Goal: Task Accomplishment & Management: Use online tool/utility

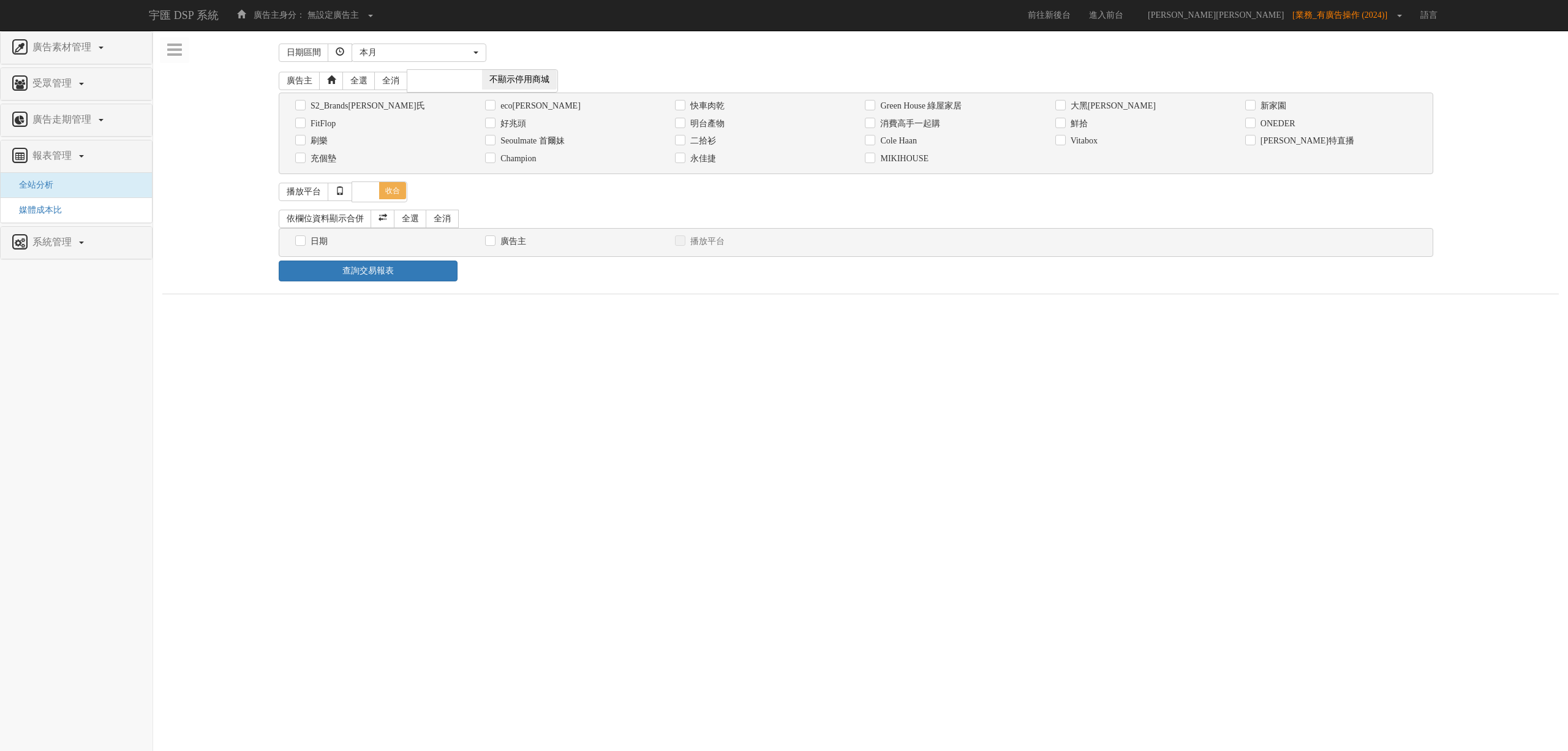
click at [942, 130] on div "消費高手一起購" at bounding box center [951, 123] width 172 height 13
click at [927, 127] on label "消費高手一起購" at bounding box center [908, 123] width 63 height 12
click at [873, 127] on input "消費高手一起購" at bounding box center [869, 123] width 8 height 8
checkbox input "true"
click at [324, 233] on div "日期 廣告主 播放平台 日期呈現方式： 依日呈現 依周呈現 依月呈現" at bounding box center [856, 241] width 1155 height 28
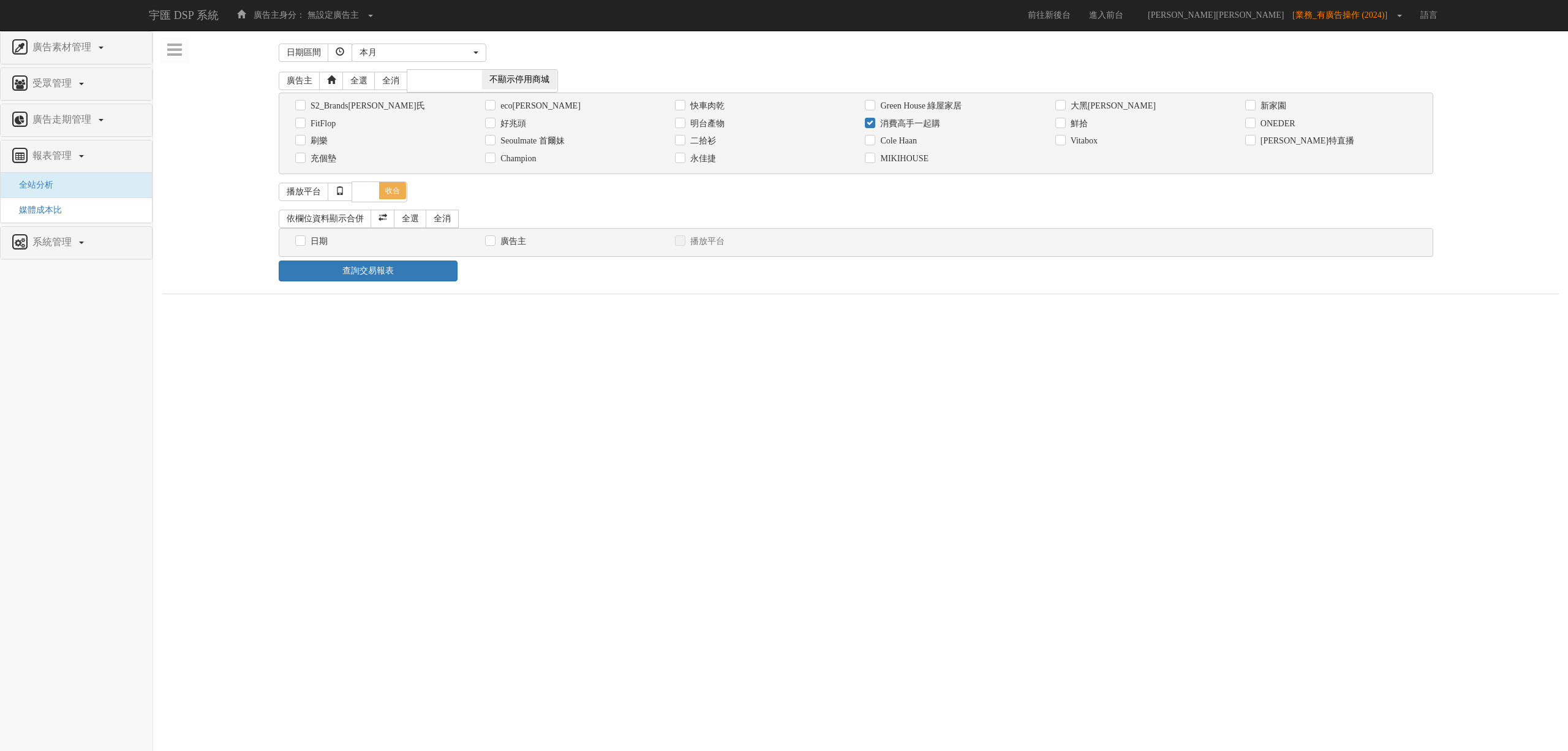
click at [322, 241] on label "日期" at bounding box center [317, 241] width 20 height 12
click at [304, 241] on input "日期" at bounding box center [299, 241] width 8 height 8
checkbox input "true"
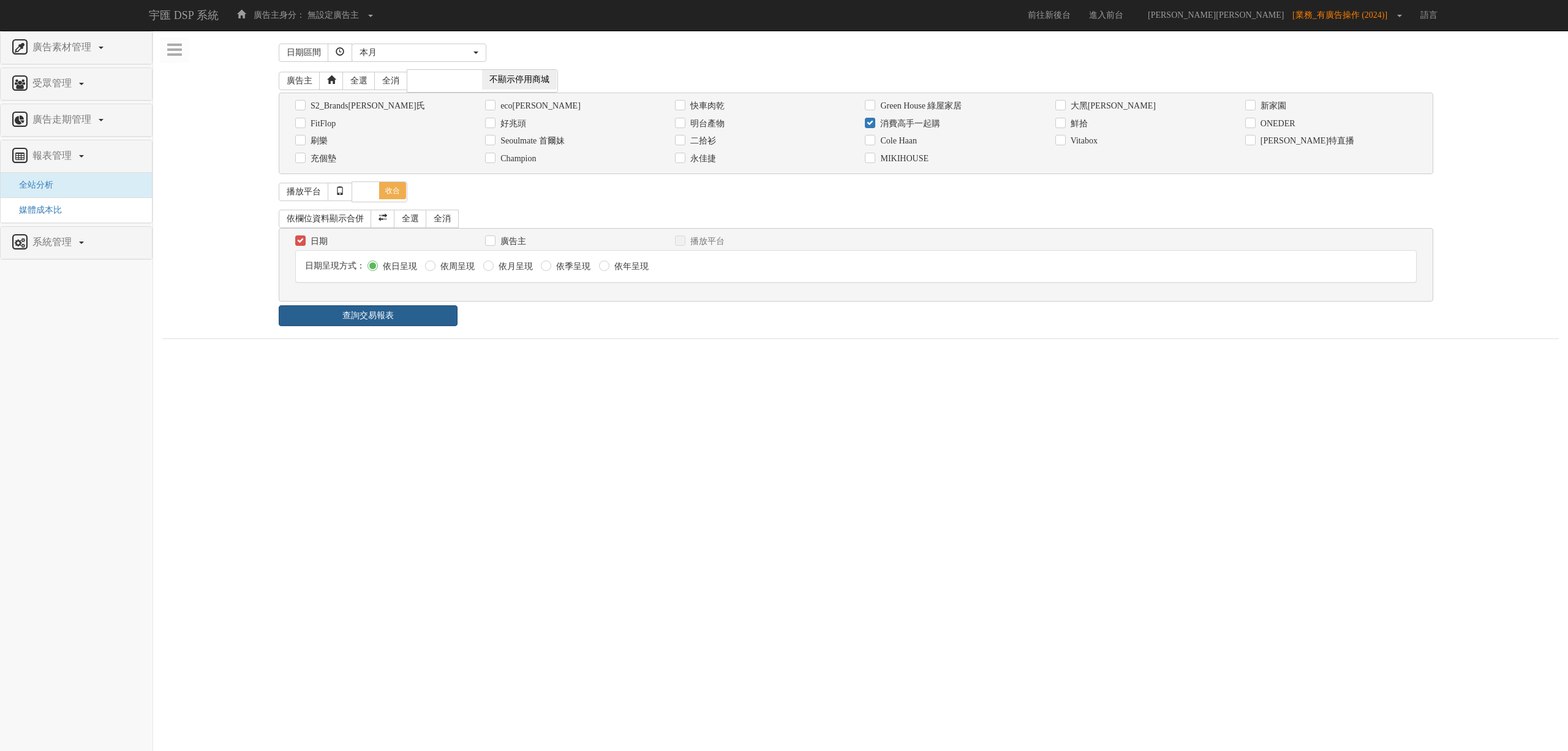
click at [360, 306] on div "依欄位資料顯示合併 全選 全消 日期 廣告主 播放平台 日期呈現方式： 依日呈現 依周呈現" at bounding box center [860, 255] width 1164 height 100
click at [498, 311] on div "查詢交易報表" at bounding box center [860, 316] width 1182 height 21
click at [428, 317] on link "查詢交易報表" at bounding box center [368, 316] width 179 height 21
click at [611, 326] on div "查詢交易報表" at bounding box center [860, 316] width 1182 height 21
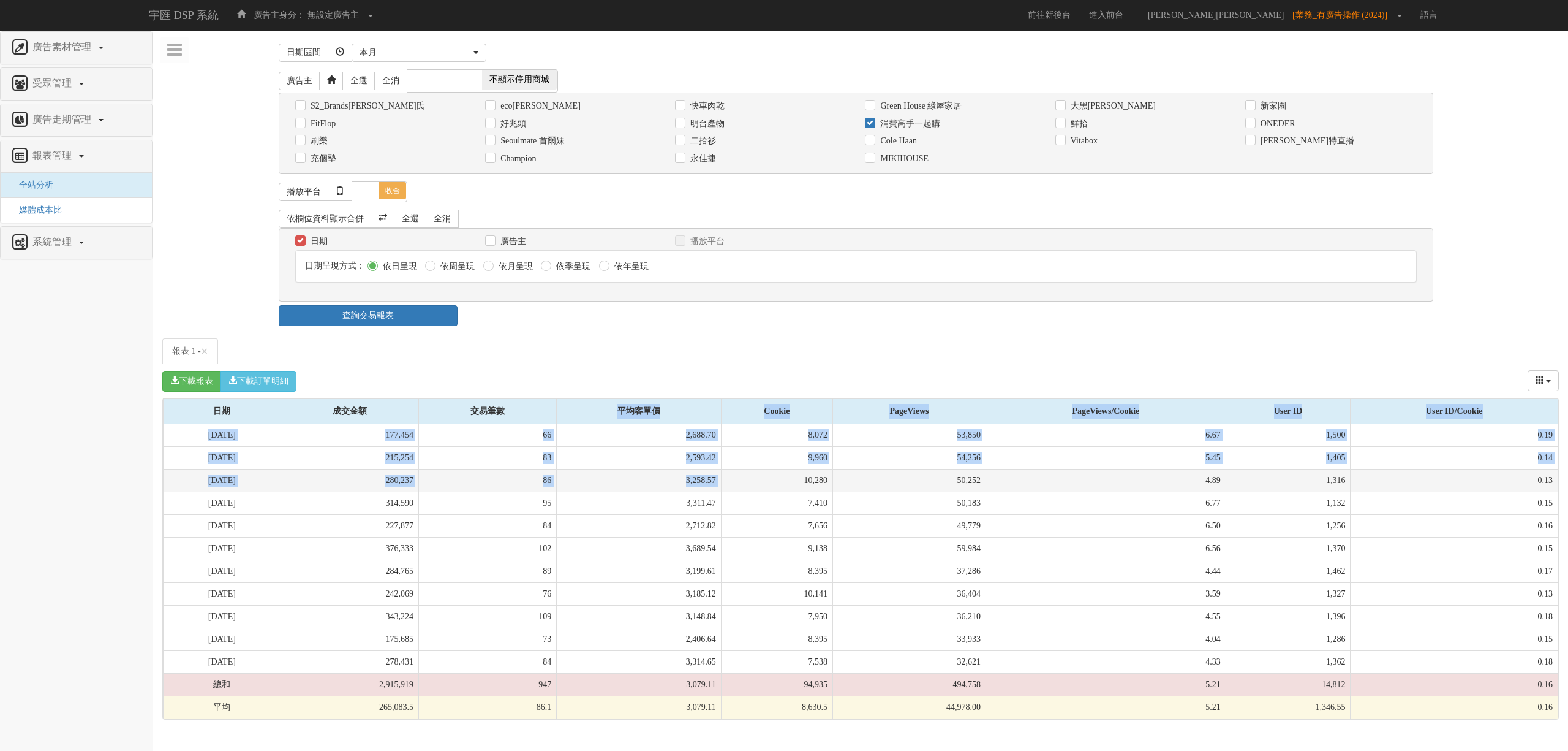
drag, startPoint x: 624, startPoint y: 420, endPoint x: 781, endPoint y: 491, distance: 172.3
click at [781, 491] on table "日期 成交金額 交易筆數 平均客單價 Cookie PageViews PageViews/Cookie User ID User ID/Cookie 日期 …" at bounding box center [860, 558] width 1395 height 320
click at [781, 491] on td "10,280" at bounding box center [777, 480] width 112 height 23
